Goal: Communication & Community: Answer question/provide support

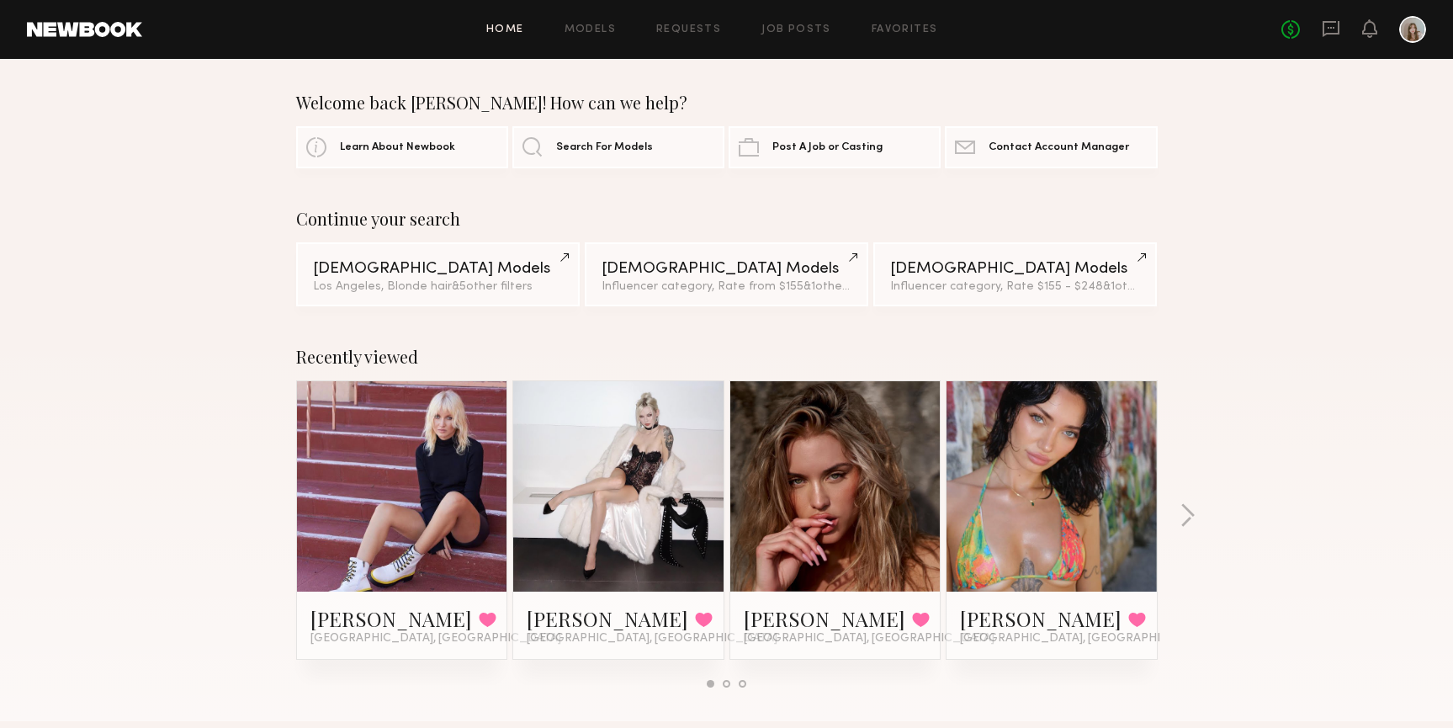
click at [1341, 34] on div "No fees up to $5,000" at bounding box center [1353, 29] width 145 height 27
click at [1329, 34] on icon at bounding box center [1331, 28] width 19 height 19
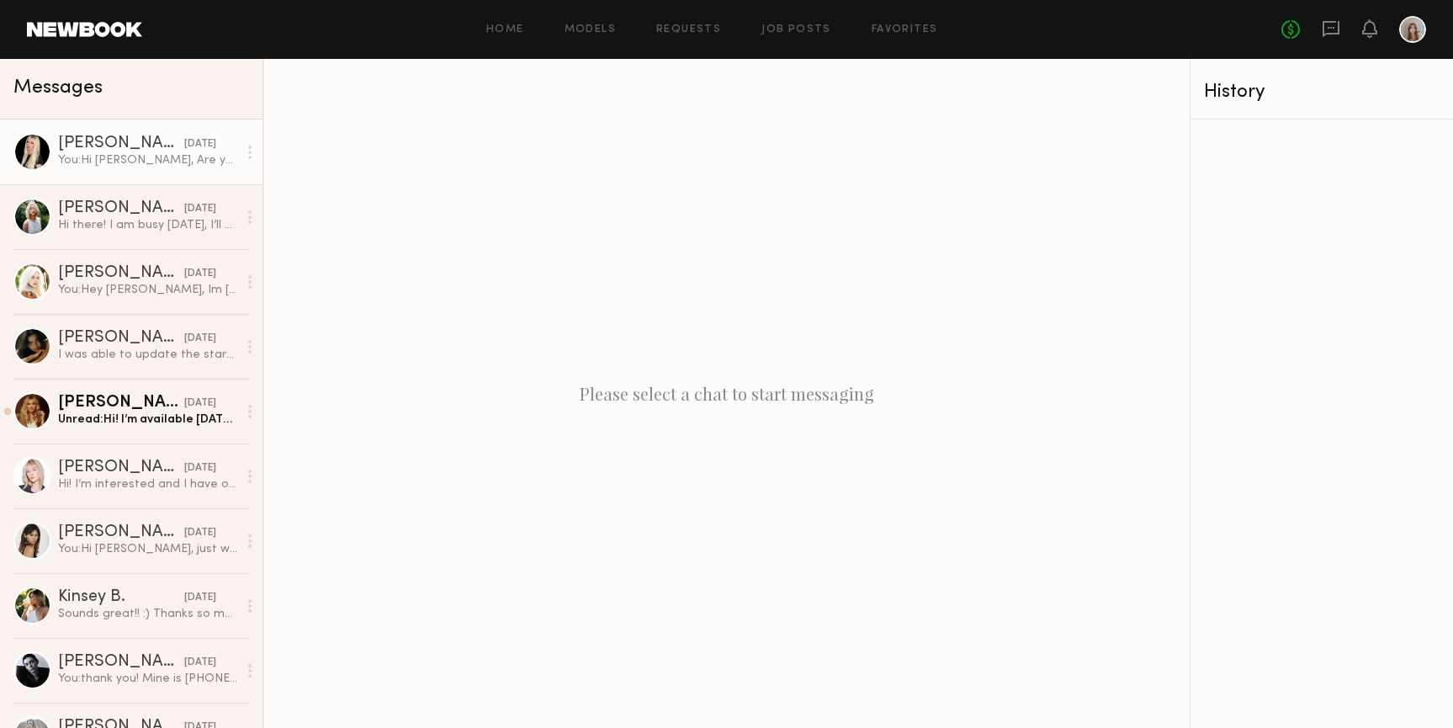
click at [167, 169] on link "[PERSON_NAME] [DATE] You: Hi [PERSON_NAME], Are you available [DATE]? Im waitin…" at bounding box center [131, 151] width 262 height 65
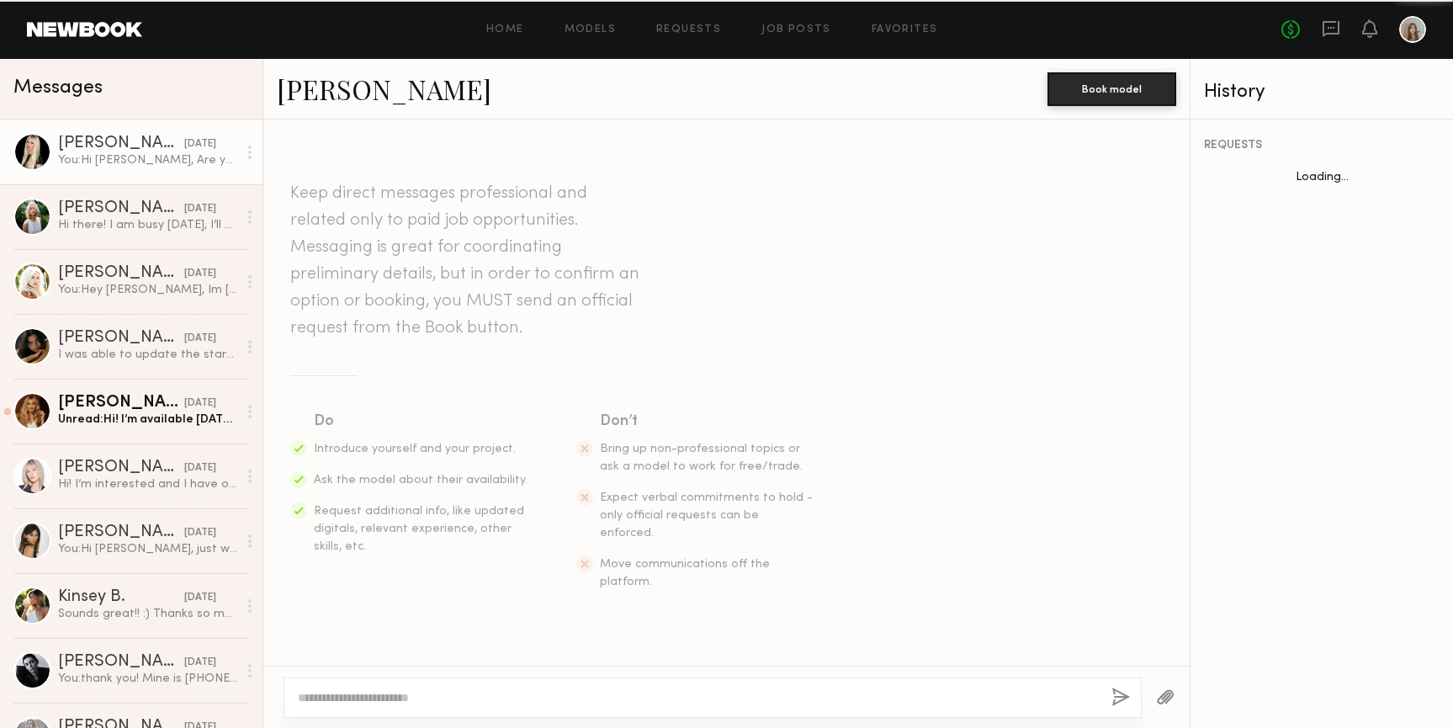
scroll to position [788, 0]
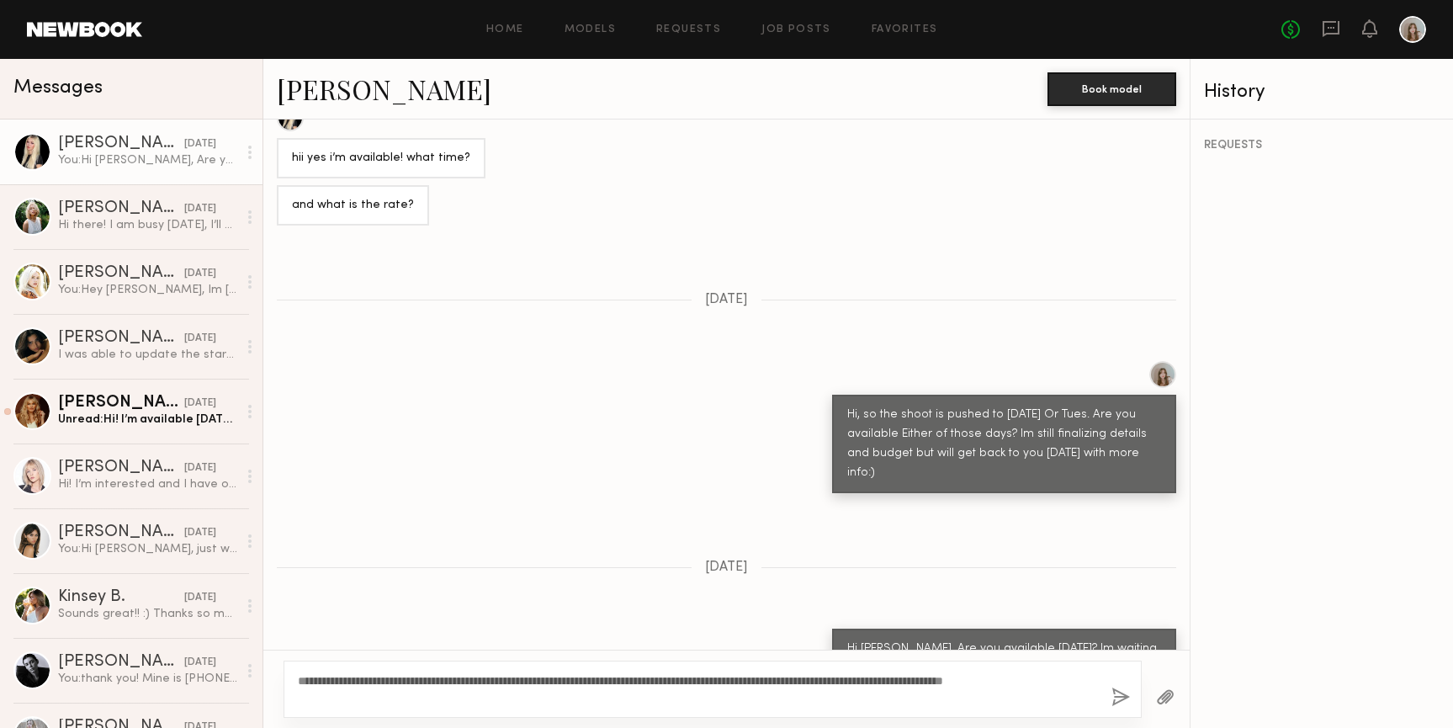
type textarea "**********"
click at [1119, 705] on button "button" at bounding box center [1120, 697] width 19 height 21
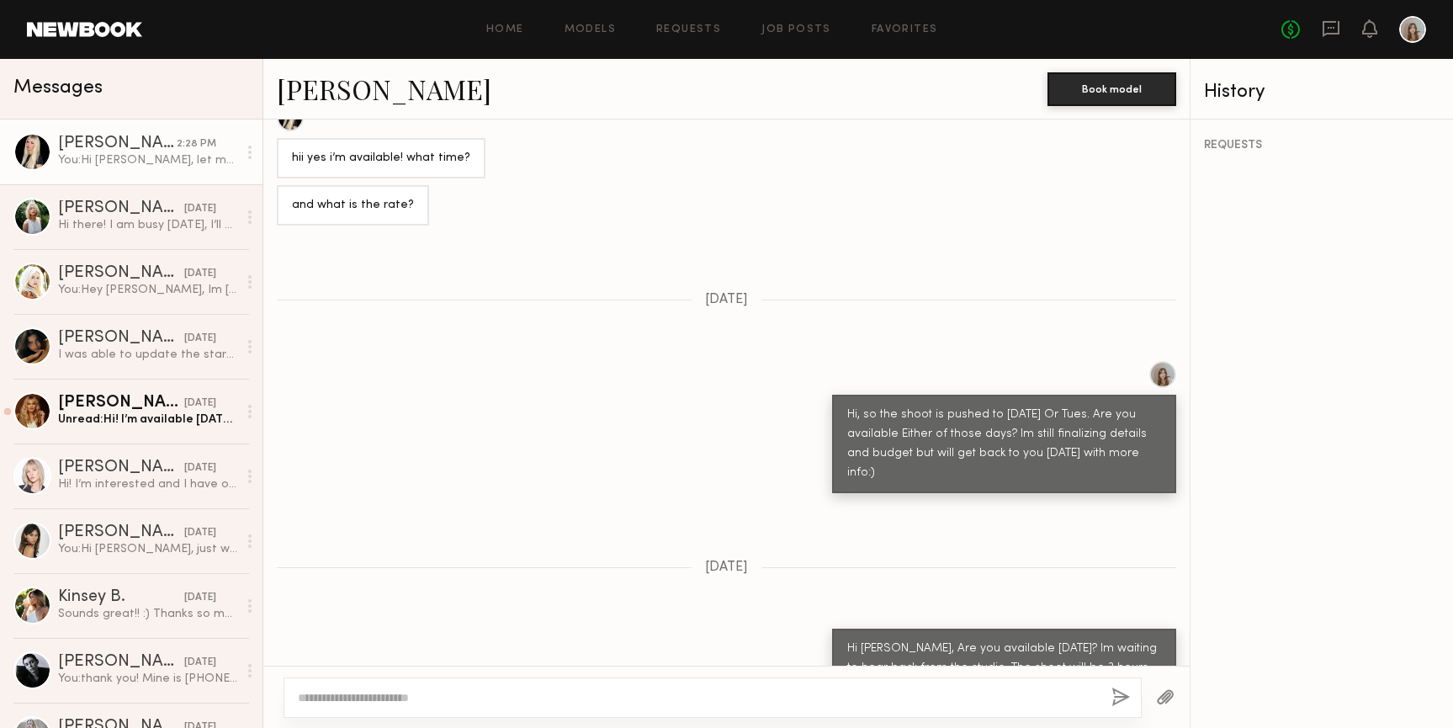
scroll to position [1130, 0]
